Goal: Navigation & Orientation: Go to known website

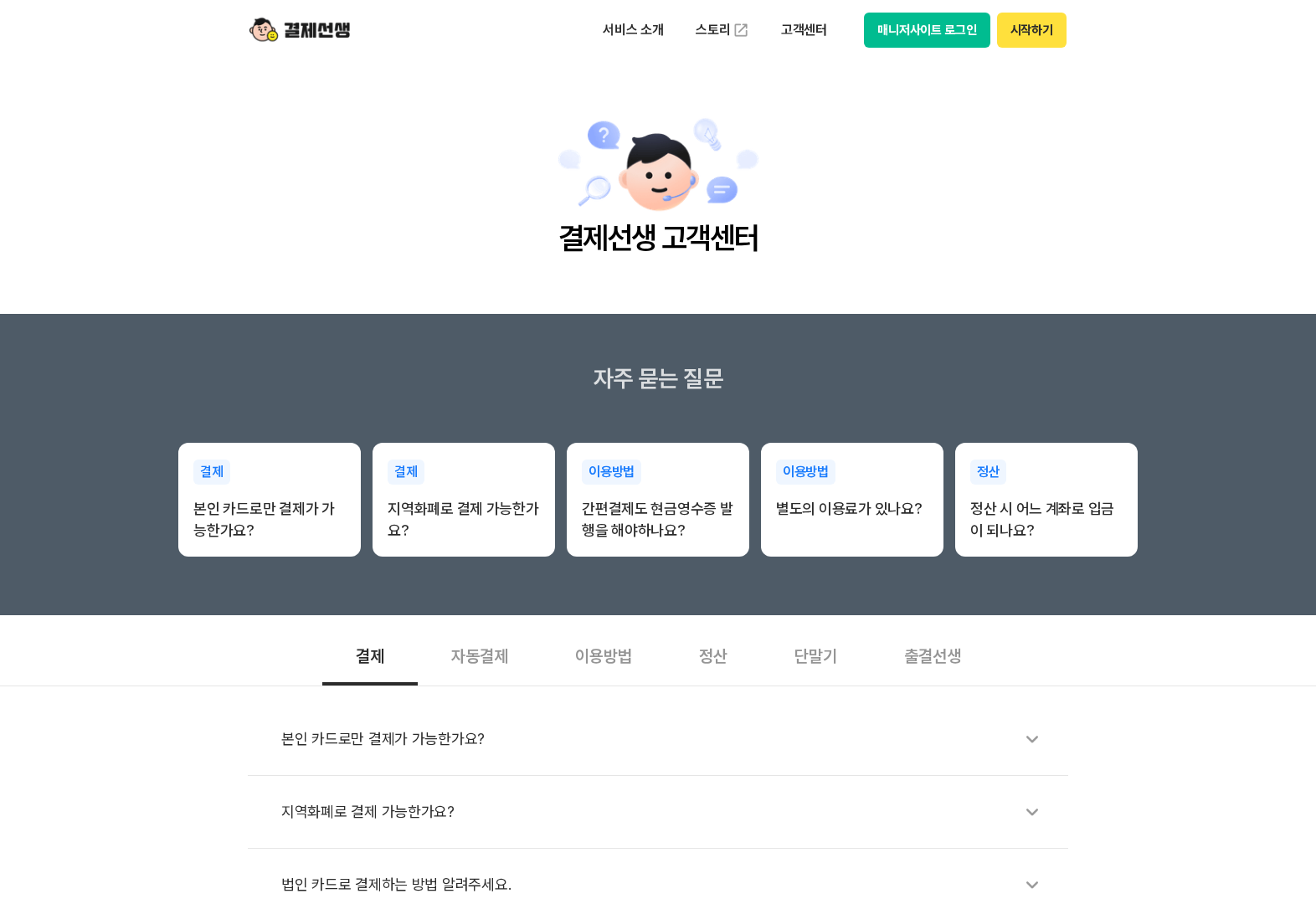
click at [917, 31] on button "매니저사이트 로그인" at bounding box center [926, 30] width 126 height 35
click at [906, 28] on button "매니저사이트 로그인" at bounding box center [926, 30] width 126 height 35
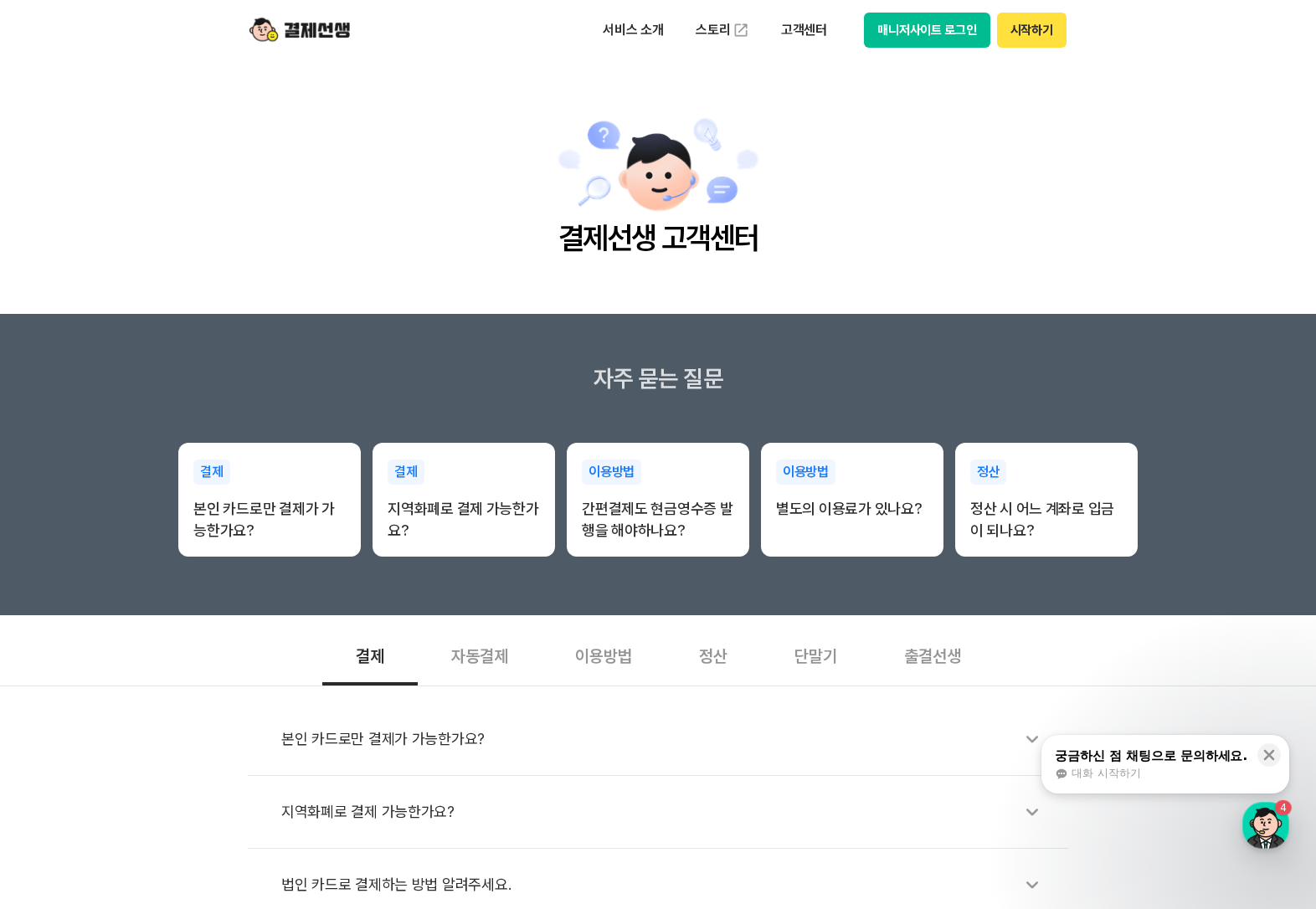
click at [931, 37] on button "매니저사이트 로그인" at bounding box center [926, 30] width 126 height 35
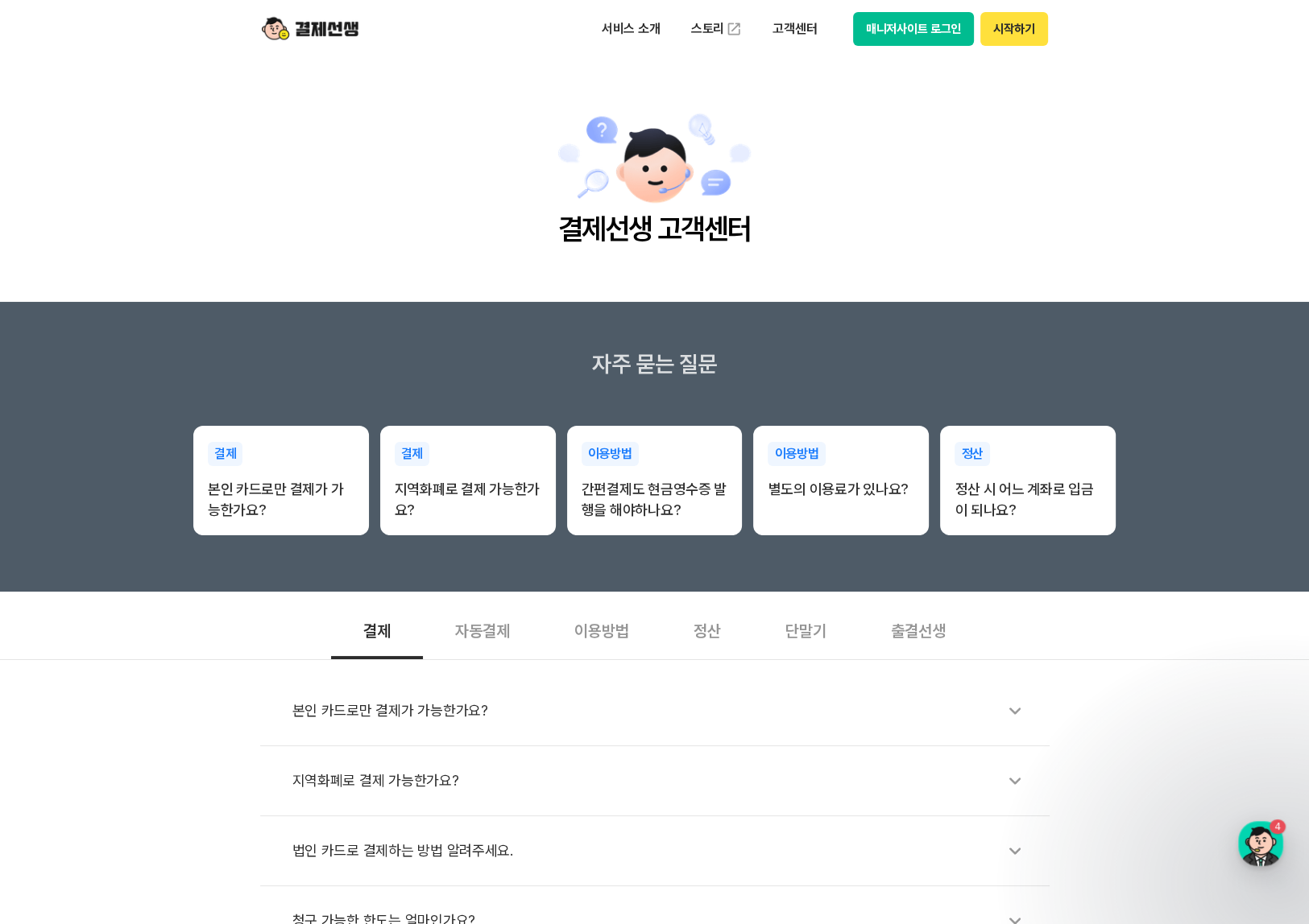
click at [887, 39] on button "매니저사이트 로그인" at bounding box center [913, 29] width 122 height 34
